Goal: Information Seeking & Learning: Learn about a topic

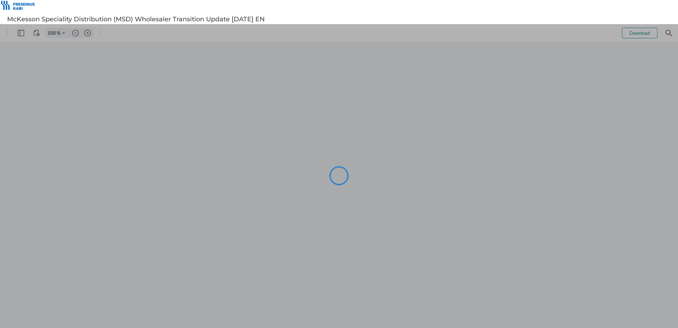
type input "101"
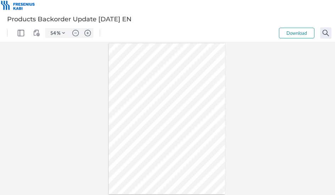
type input "101"
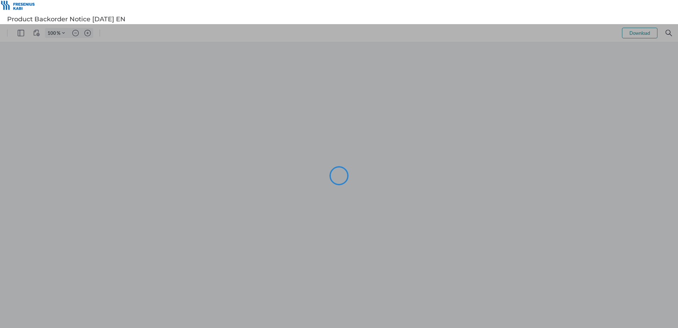
type input "101"
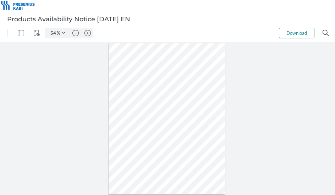
type input "101"
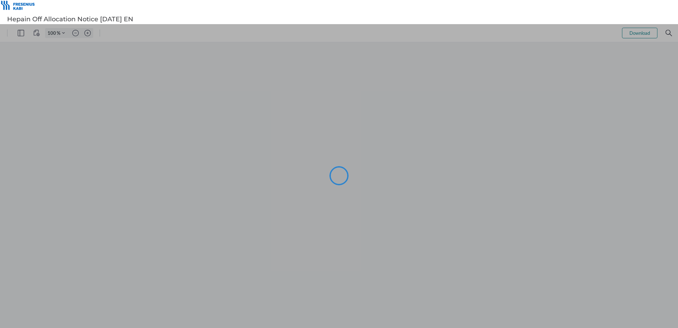
type input "101"
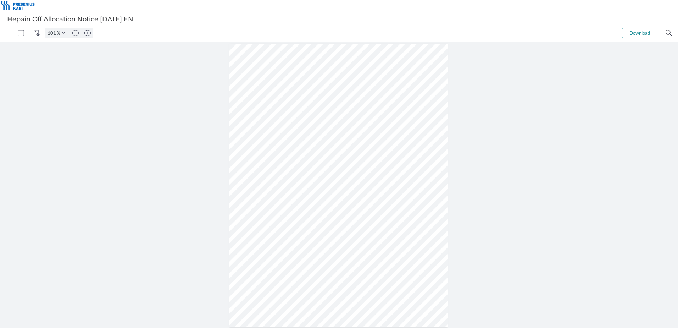
click at [413, 123] on div at bounding box center [339, 185] width 219 height 283
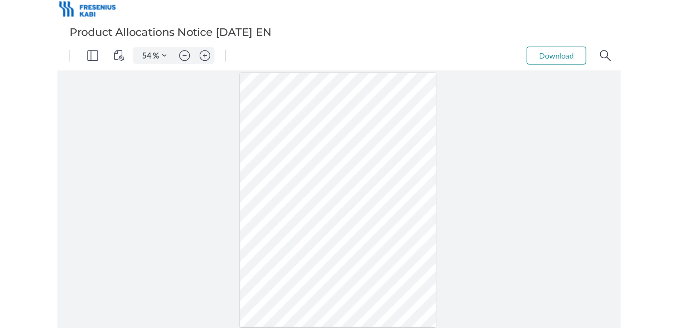
type input "101"
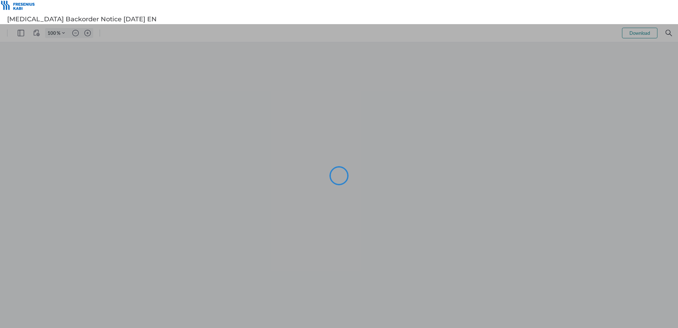
type input "101"
